Goal: Browse casually

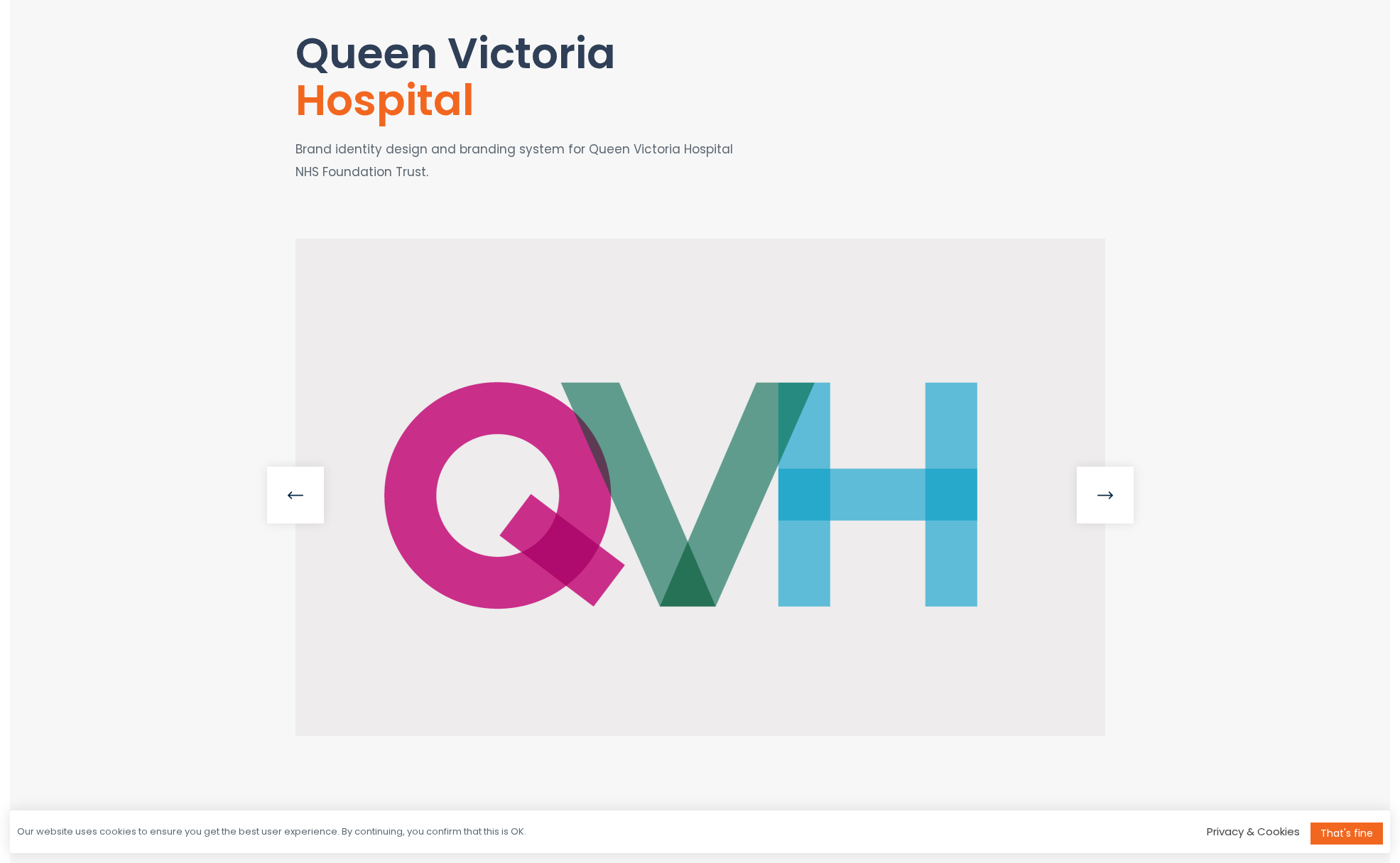
scroll to position [141, 0]
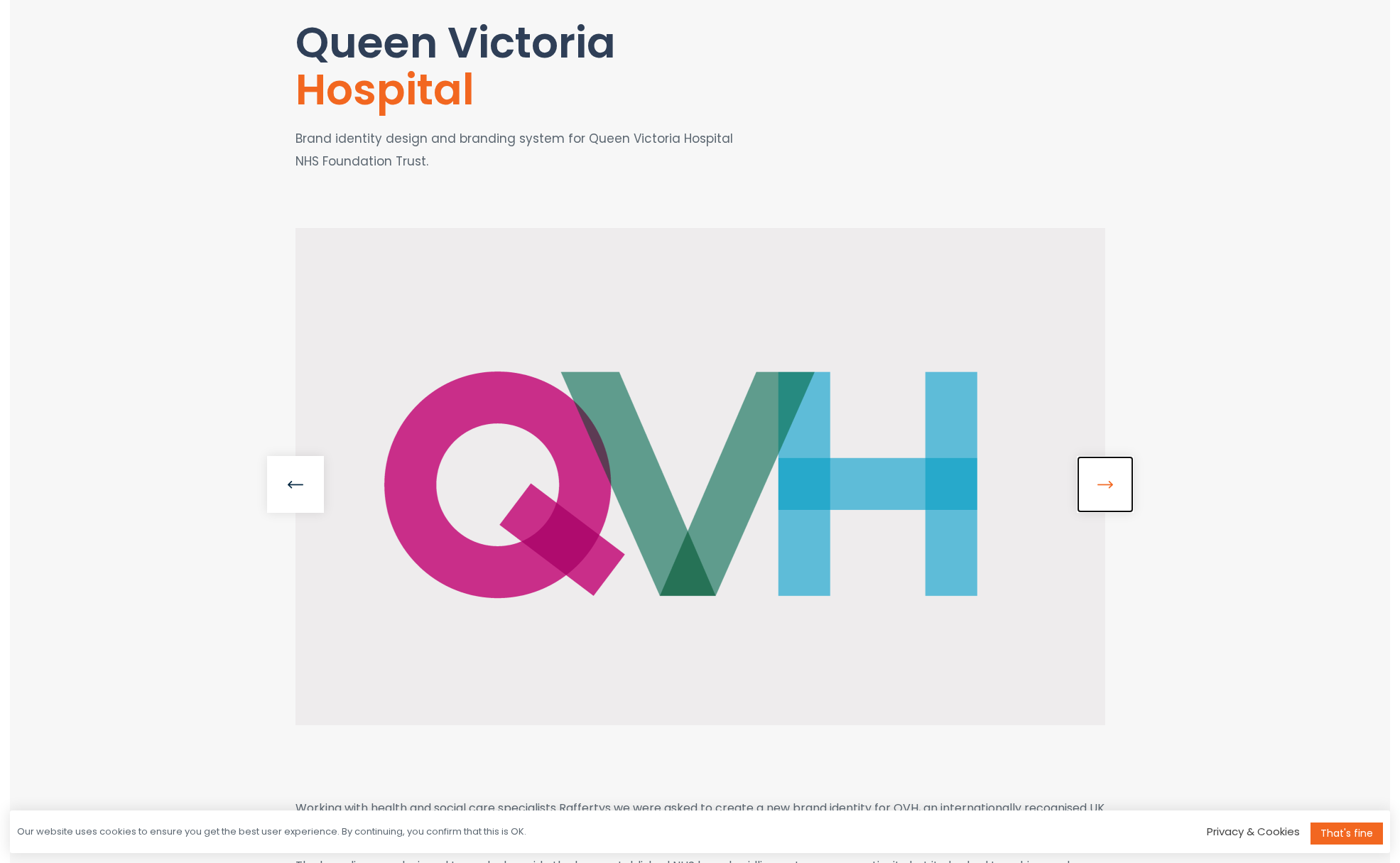
click at [1111, 482] on link at bounding box center [1104, 484] width 57 height 57
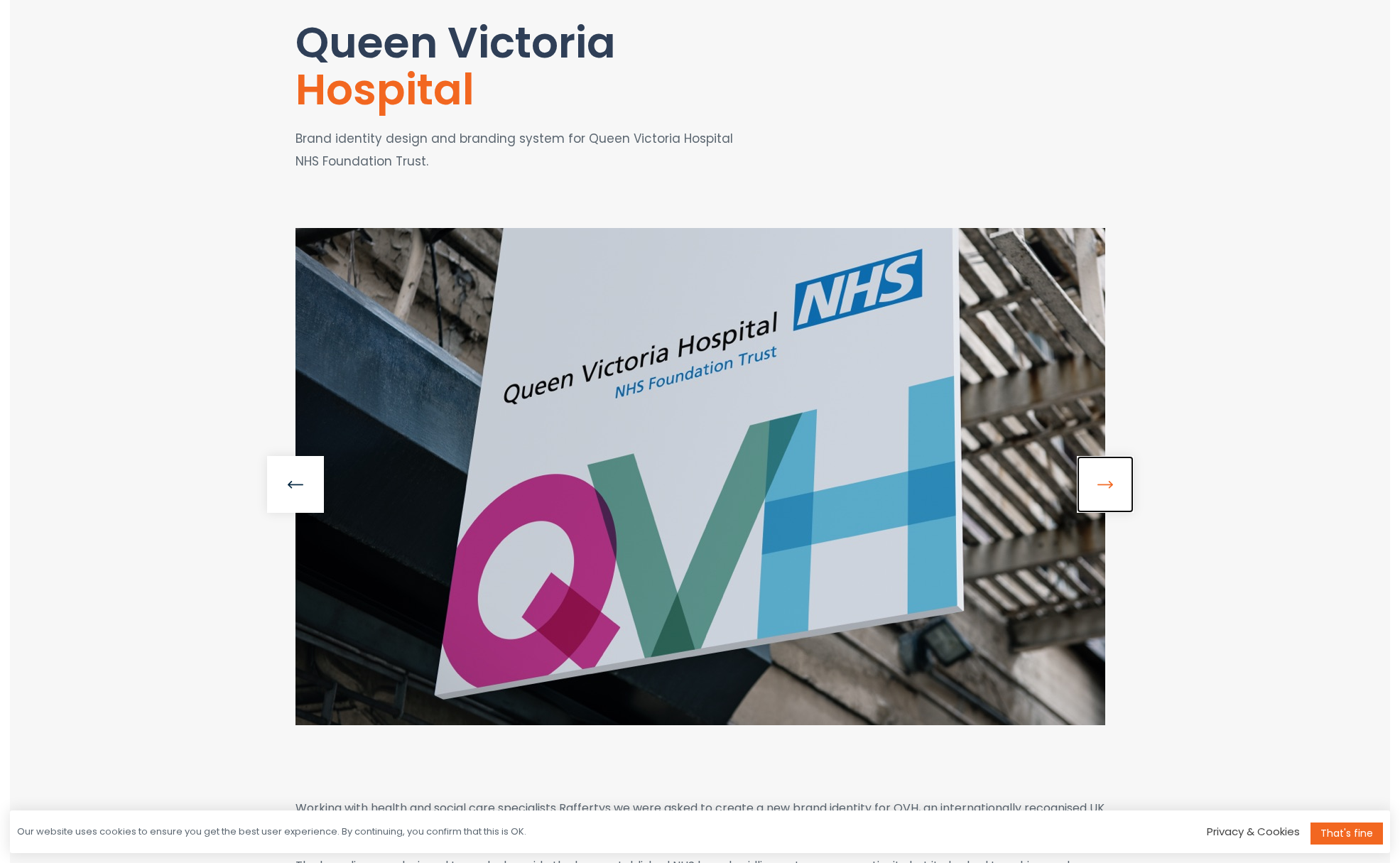
click at [1111, 482] on link at bounding box center [1104, 484] width 57 height 57
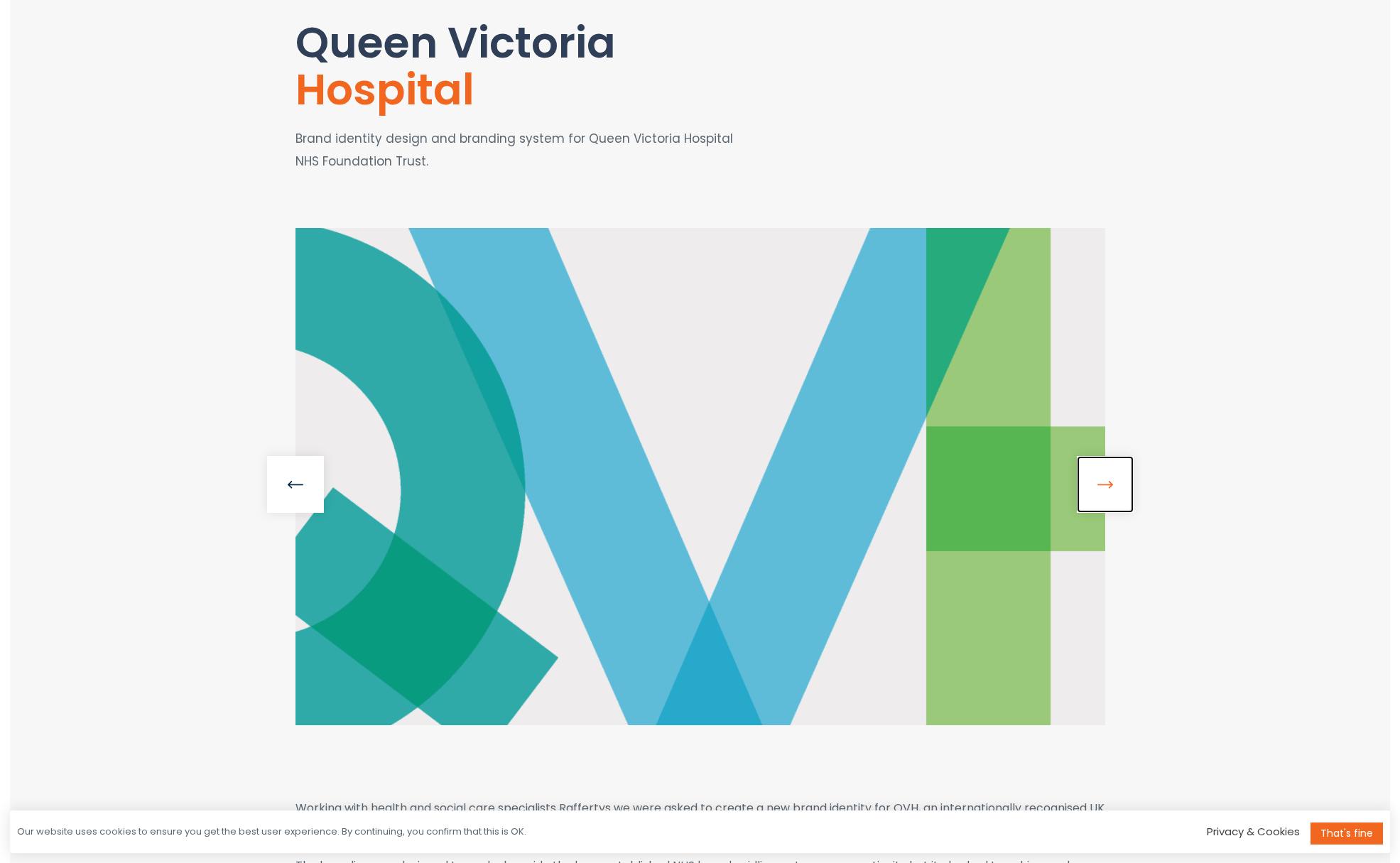
click at [1111, 482] on link at bounding box center [1104, 484] width 57 height 57
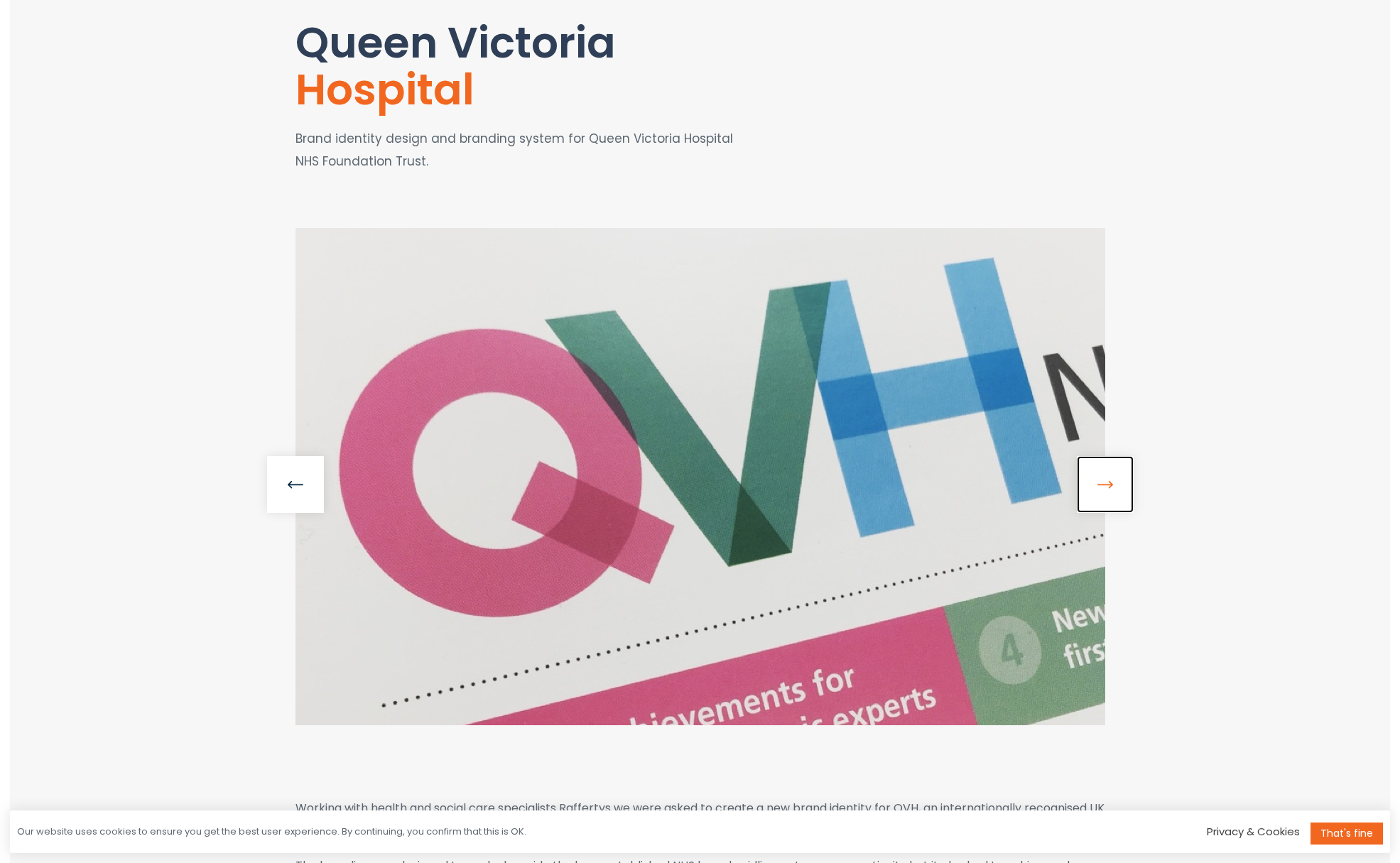
click at [1111, 482] on link at bounding box center [1104, 484] width 57 height 57
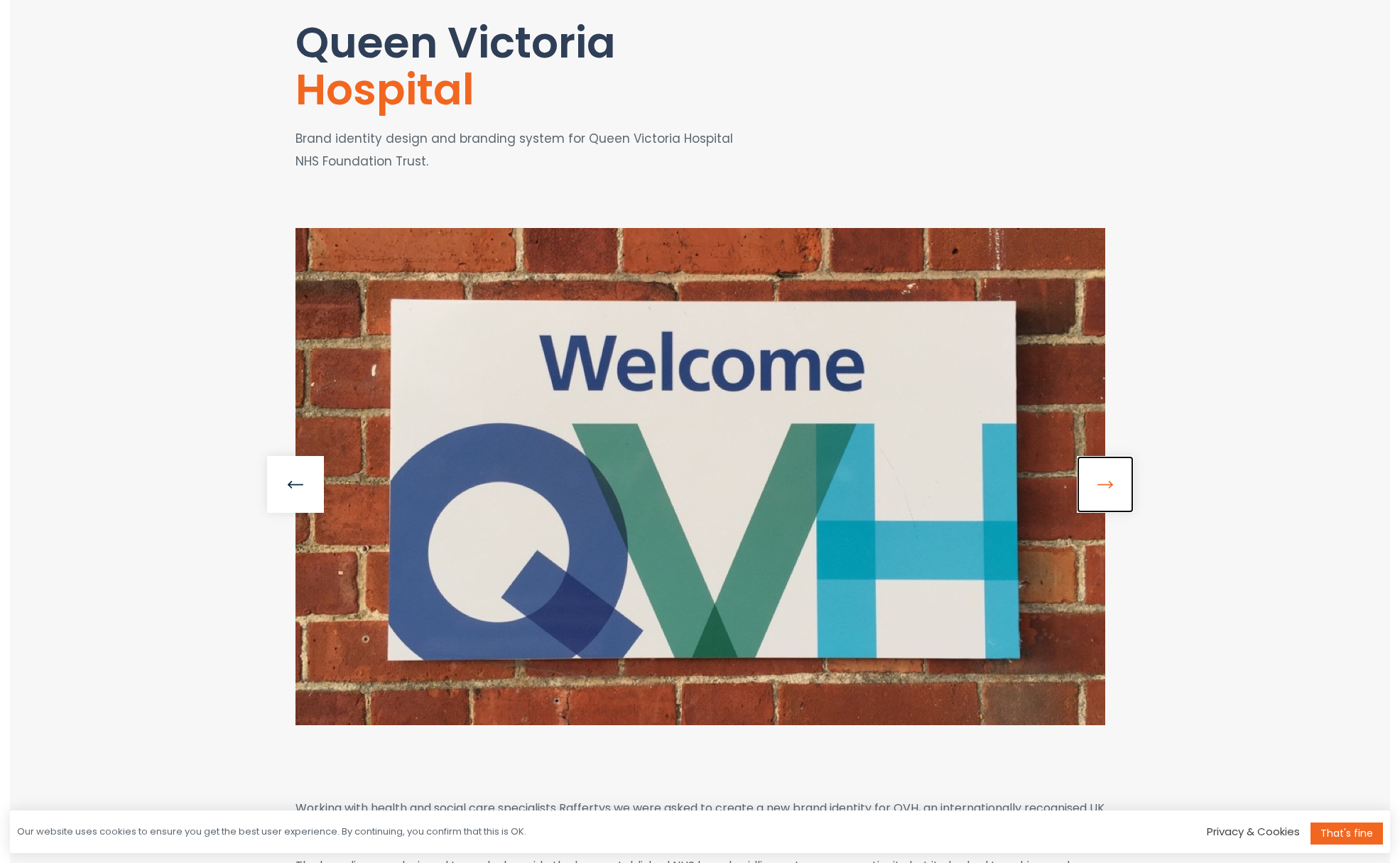
click at [1111, 482] on link at bounding box center [1104, 484] width 57 height 57
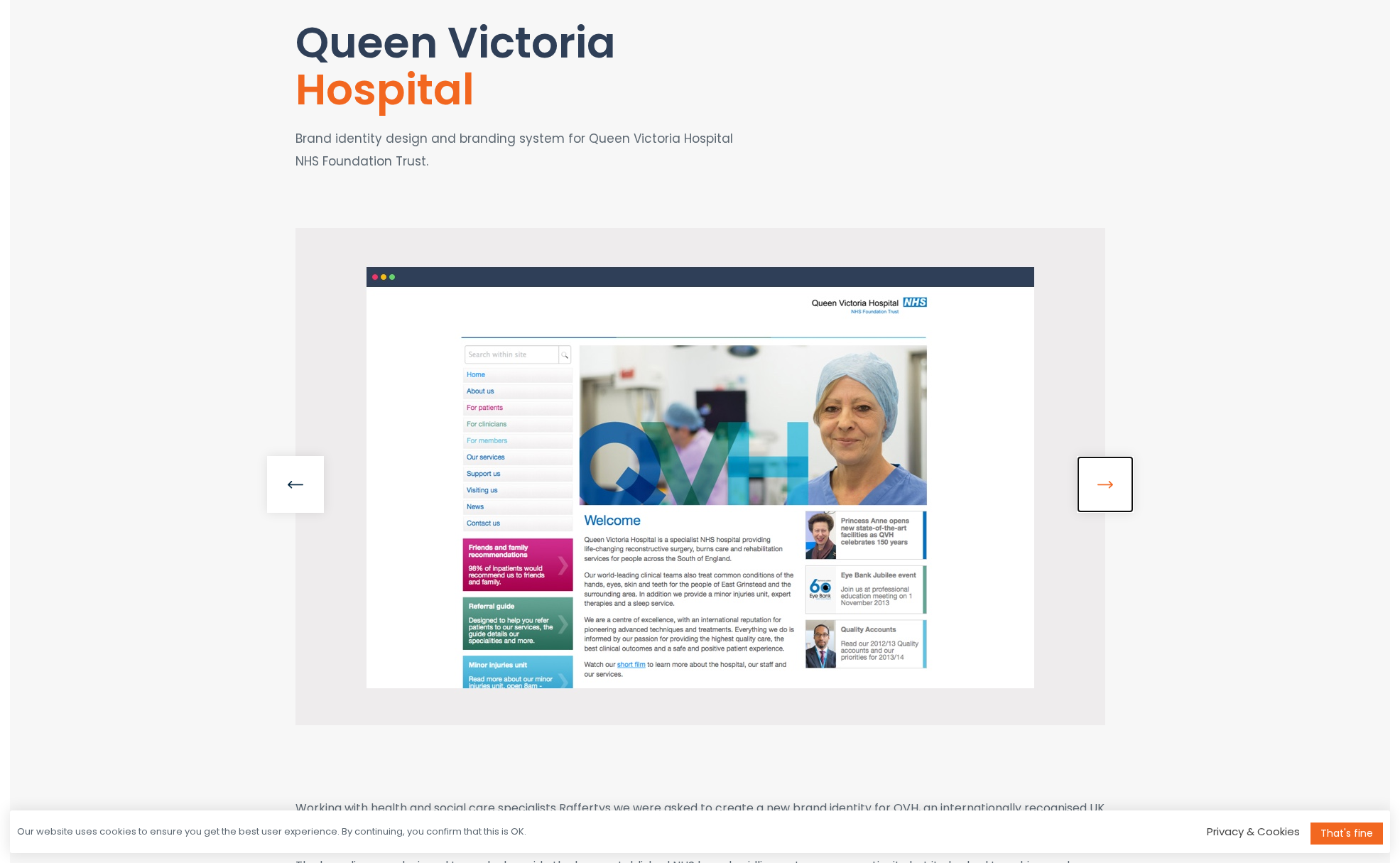
click at [1111, 482] on link at bounding box center [1104, 484] width 57 height 57
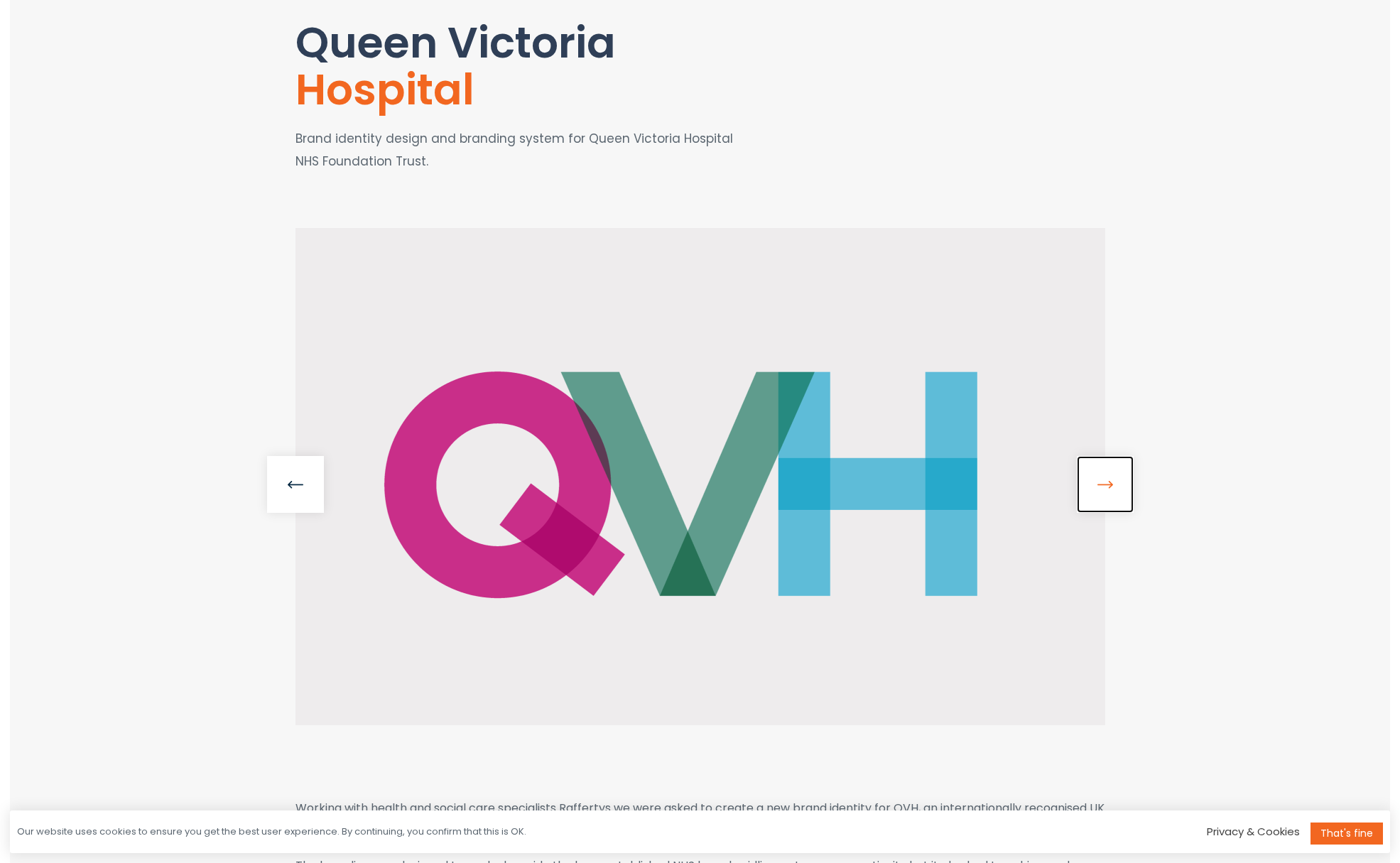
click at [1111, 482] on link at bounding box center [1104, 484] width 57 height 57
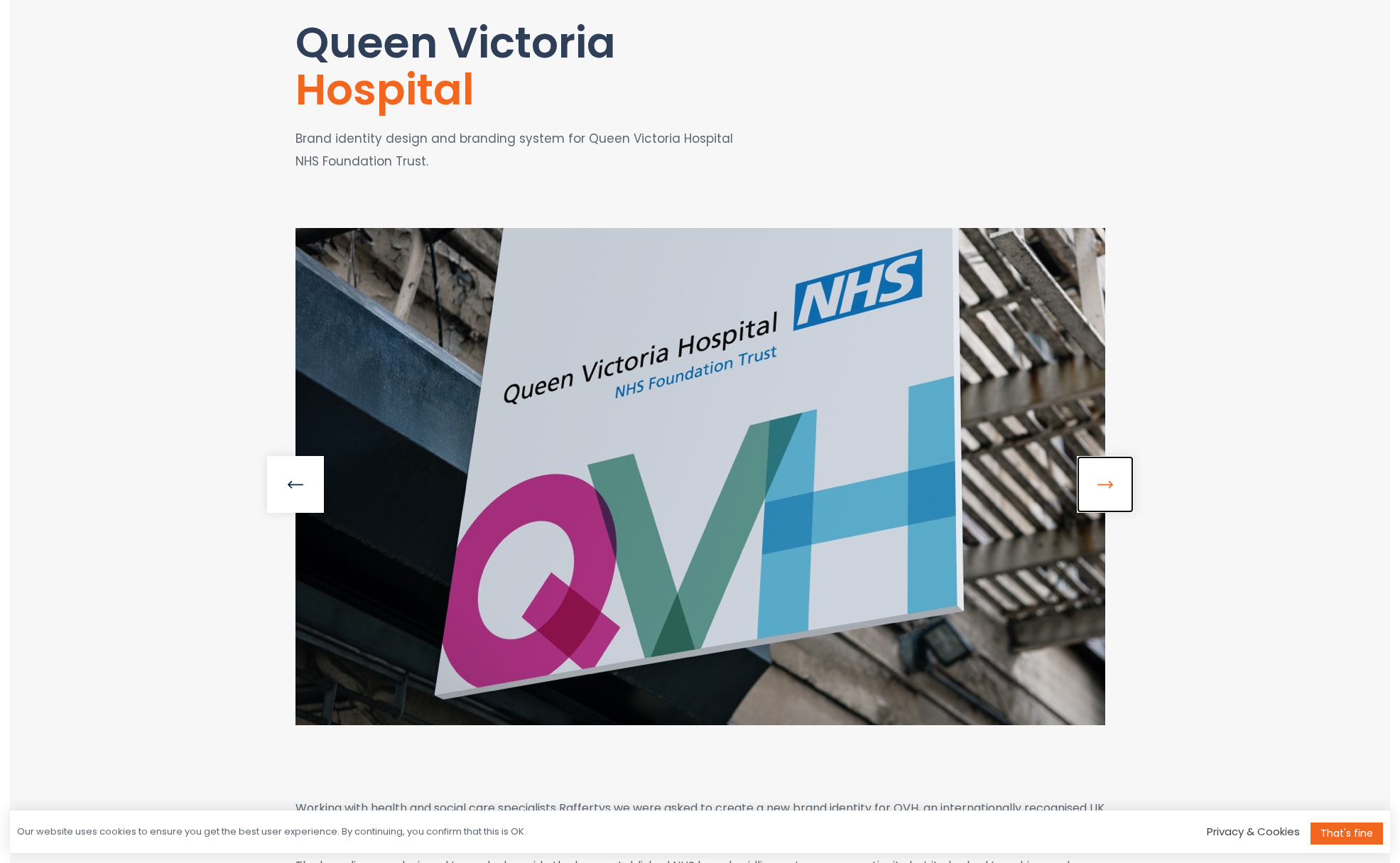
click at [1111, 482] on link at bounding box center [1104, 484] width 57 height 57
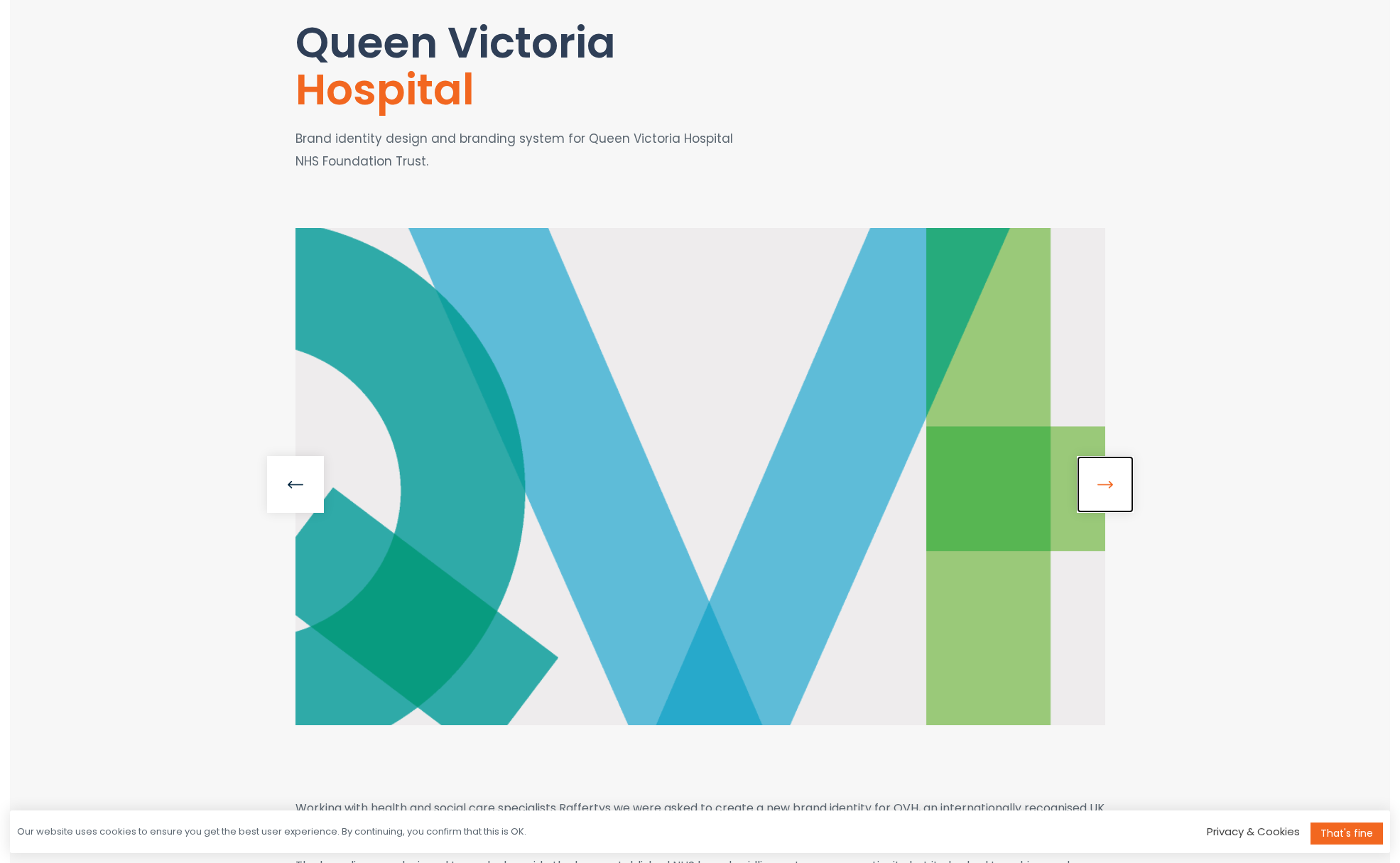
click at [1111, 482] on link at bounding box center [1104, 484] width 57 height 57
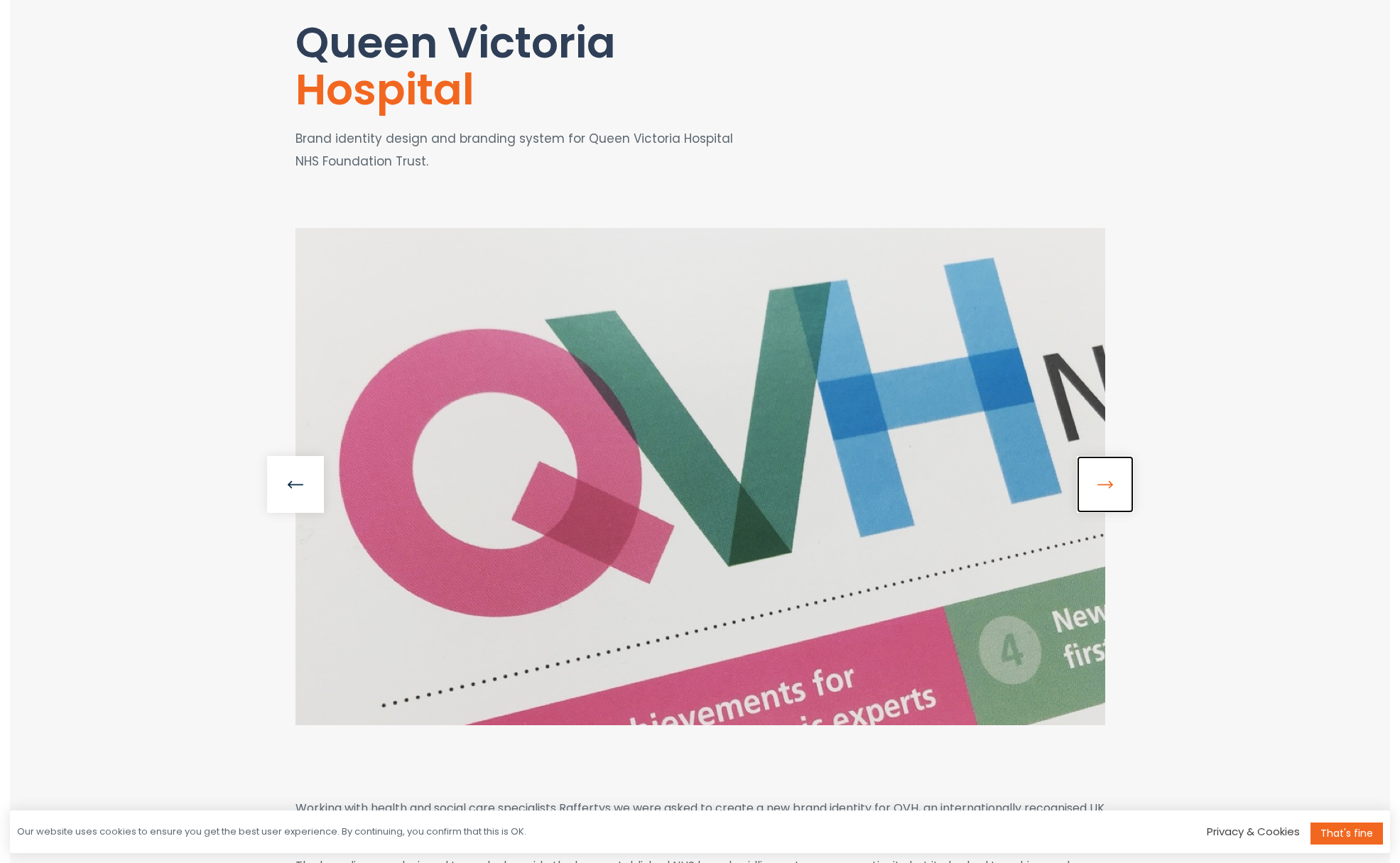
click at [1111, 482] on link at bounding box center [1104, 484] width 57 height 57
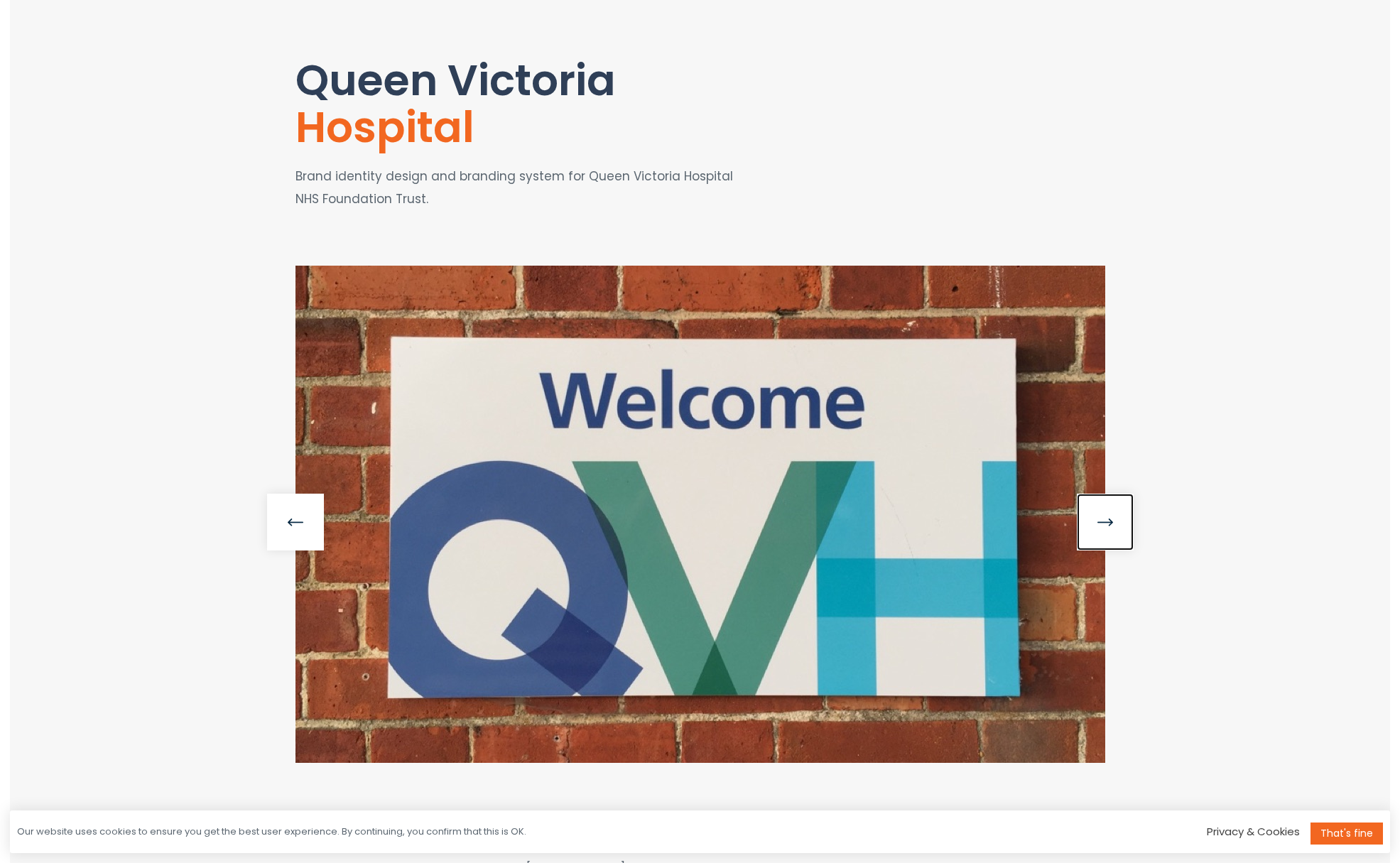
scroll to position [0, 0]
